Goal: Information Seeking & Learning: Learn about a topic

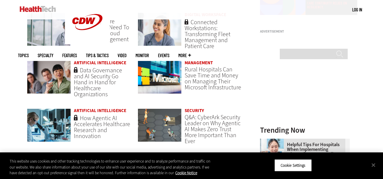
scroll to position [487, 0]
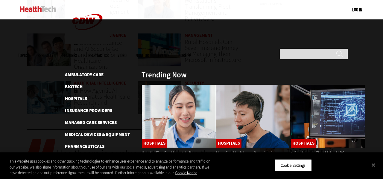
click at [53, 53] on span "Specialty" at bounding box center [46, 55] width 16 height 4
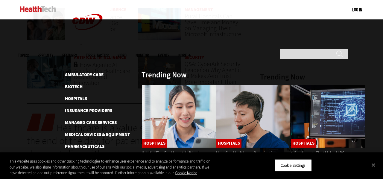
scroll to position [514, 0]
click at [90, 168] on link "Rural Healthcare" at bounding box center [85, 171] width 40 height 6
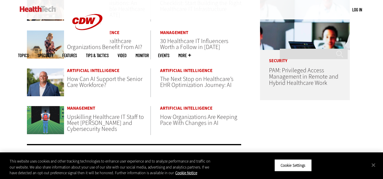
scroll to position [337, 0]
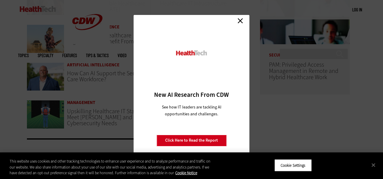
click at [240, 19] on link "Close" at bounding box center [240, 20] width 9 height 9
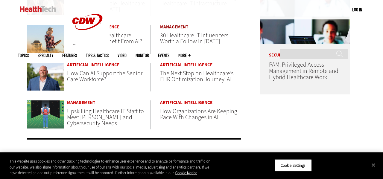
click at [179, 27] on link "Management" at bounding box center [202, 27] width 84 height 4
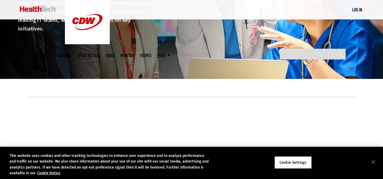
scroll to position [116, 0]
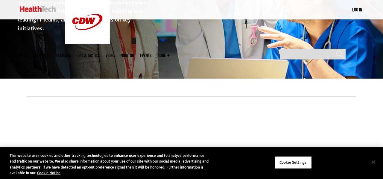
click at [372, 163] on button "Close" at bounding box center [373, 162] width 13 height 13
drag, startPoint x: 372, startPoint y: 163, endPoint x: 312, endPoint y: 141, distance: 64.8
click at [372, 163] on button "Close" at bounding box center [373, 162] width 13 height 13
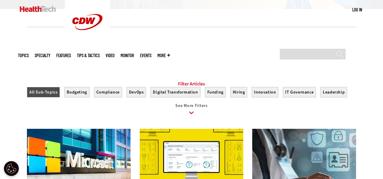
scroll to position [187, 0]
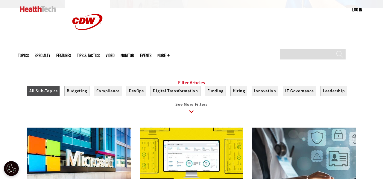
click at [192, 116] on icon at bounding box center [192, 112] width 14 height 14
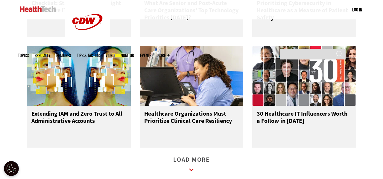
scroll to position [724, 0]
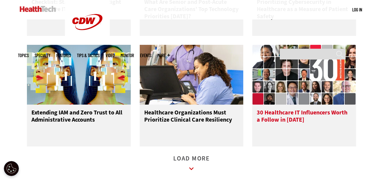
click at [289, 128] on h3 "30 Healthcare IT Influencers Worth a Follow in [DATE]" at bounding box center [304, 121] width 95 height 24
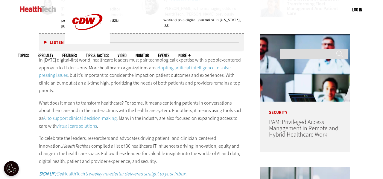
scroll to position [300, 0]
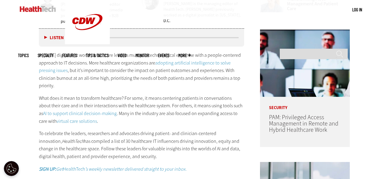
click at [46, 37] on button "Listen" at bounding box center [53, 38] width 19 height 4
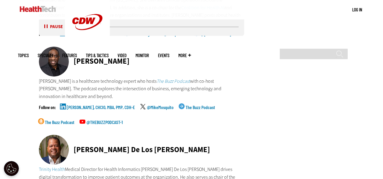
scroll to position [1994, 0]
click at [171, 78] on em "Buzz Podcast" at bounding box center [177, 81] width 25 height 6
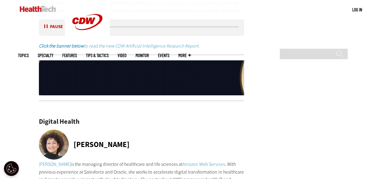
scroll to position [1277, 0]
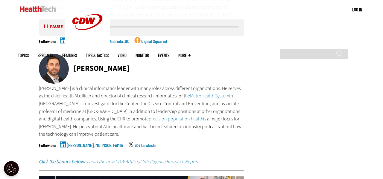
click at [45, 26] on button "Pause" at bounding box center [53, 27] width 19 height 4
